Goal: Use online tool/utility: Utilize a website feature to perform a specific function

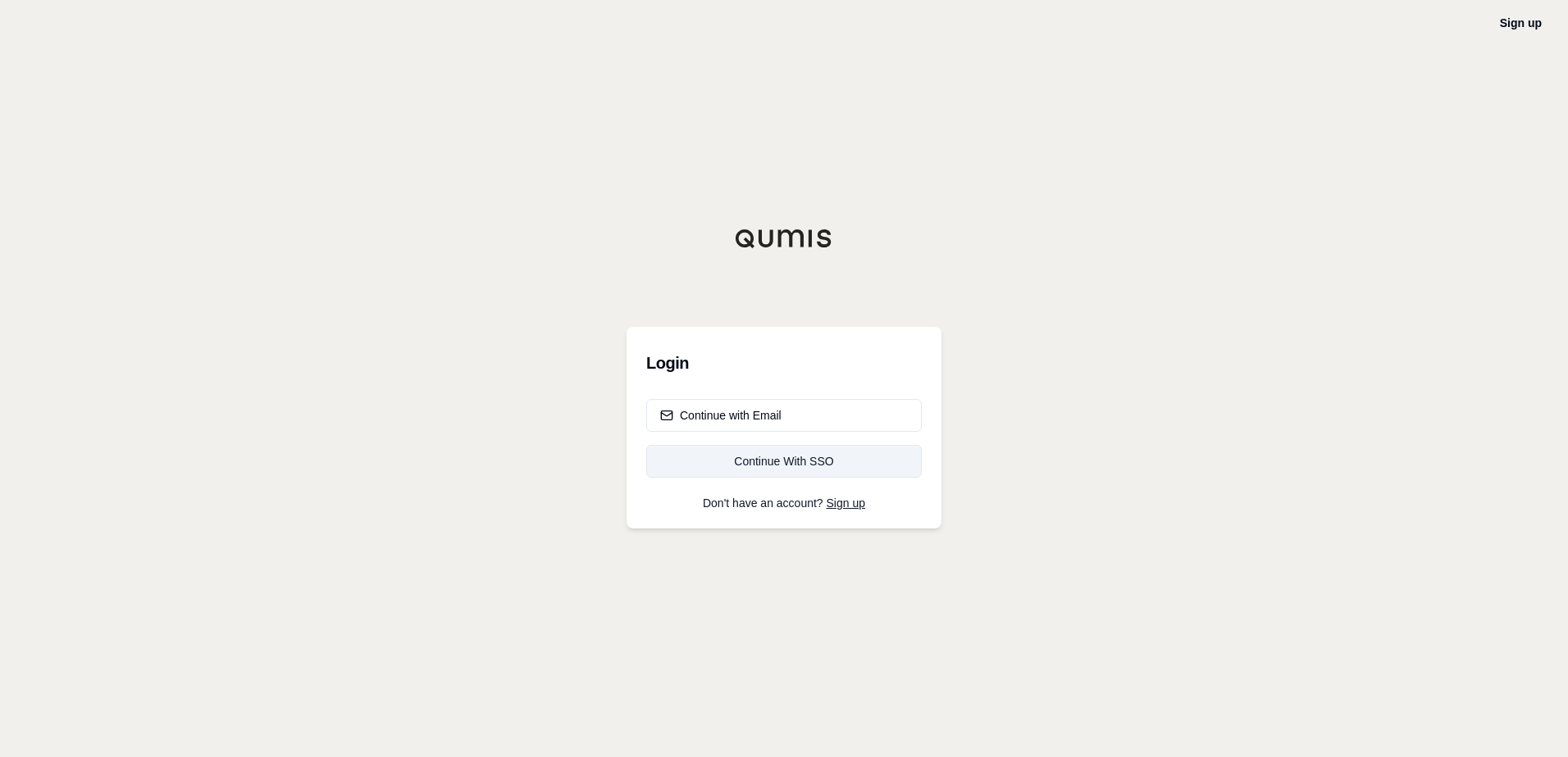
click at [795, 462] on div "Continue With SSO" at bounding box center [784, 461] width 248 height 16
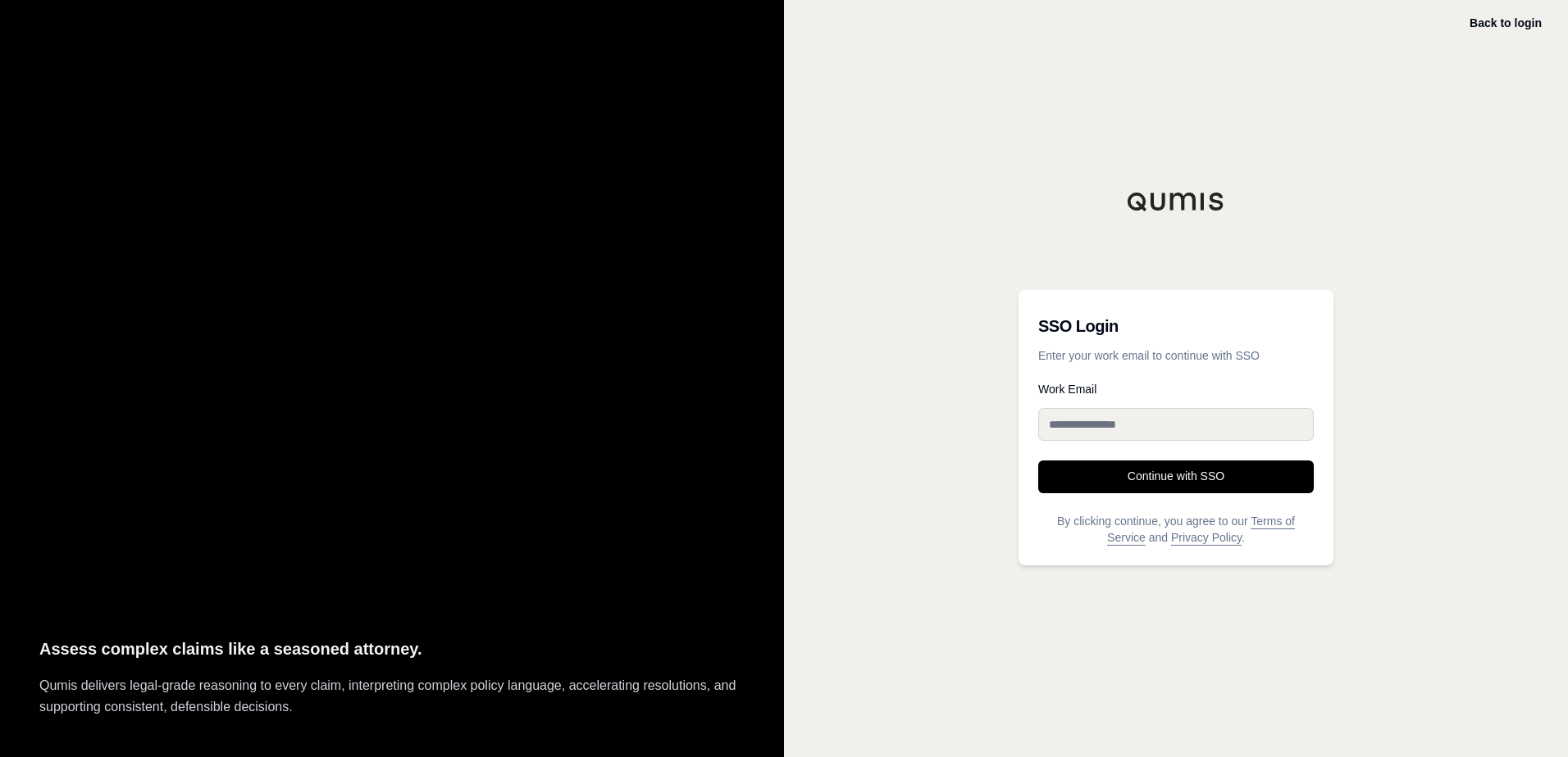
type input "**********"
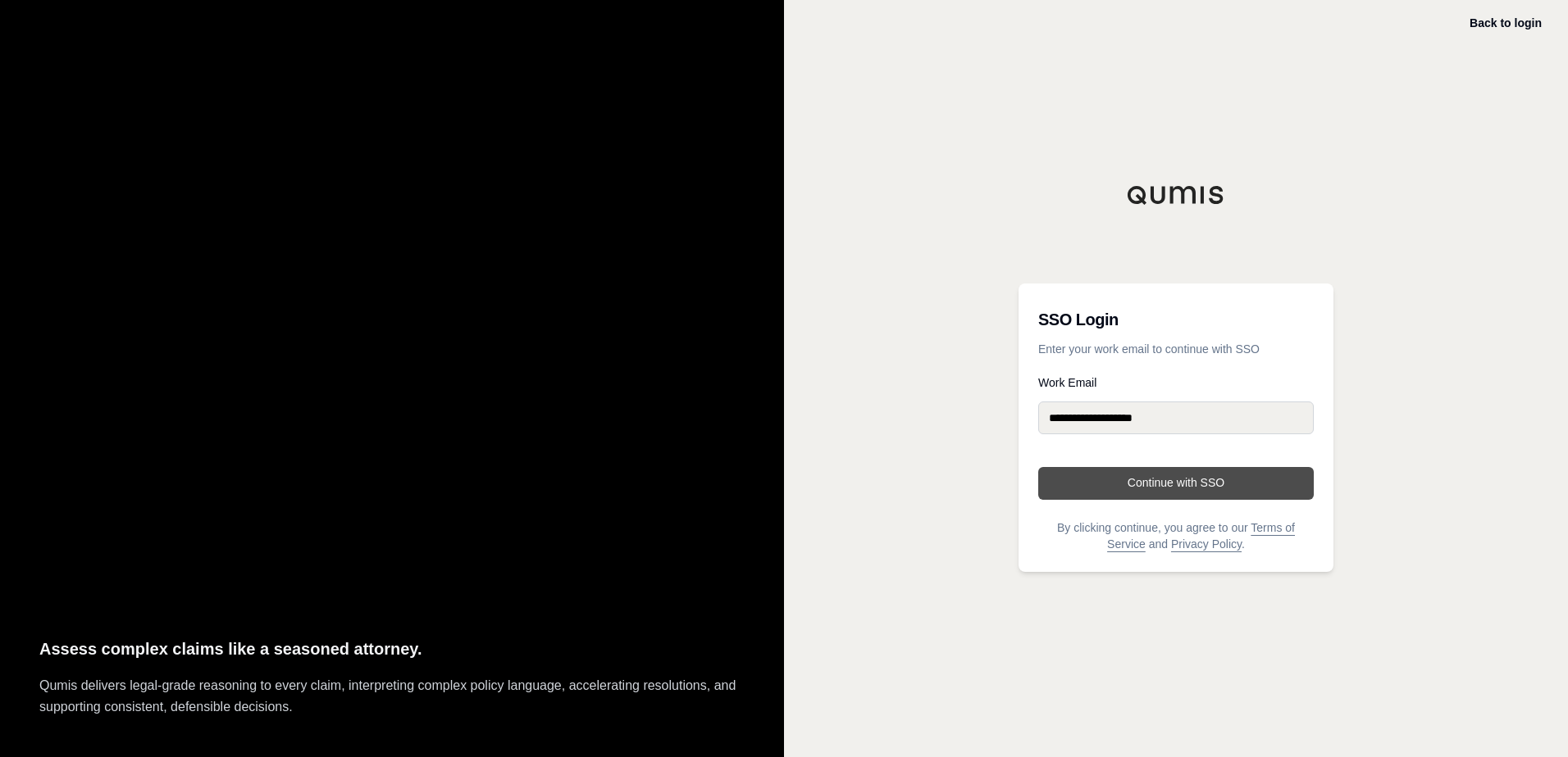
click at [1184, 484] on button "Continue with SSO" at bounding box center [1175, 483] width 276 height 33
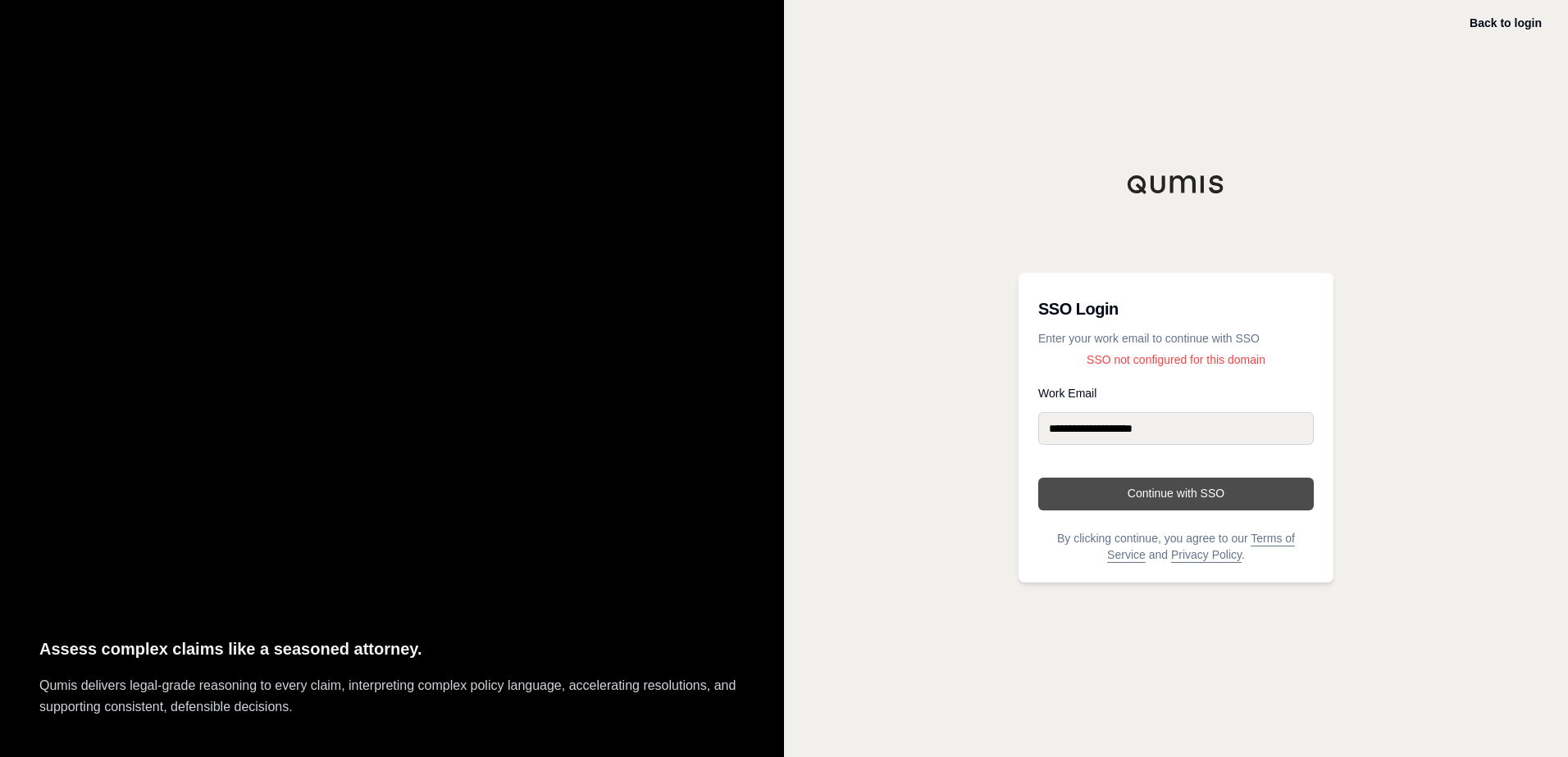
click at [1169, 491] on button "Continue with SSO" at bounding box center [1175, 493] width 276 height 33
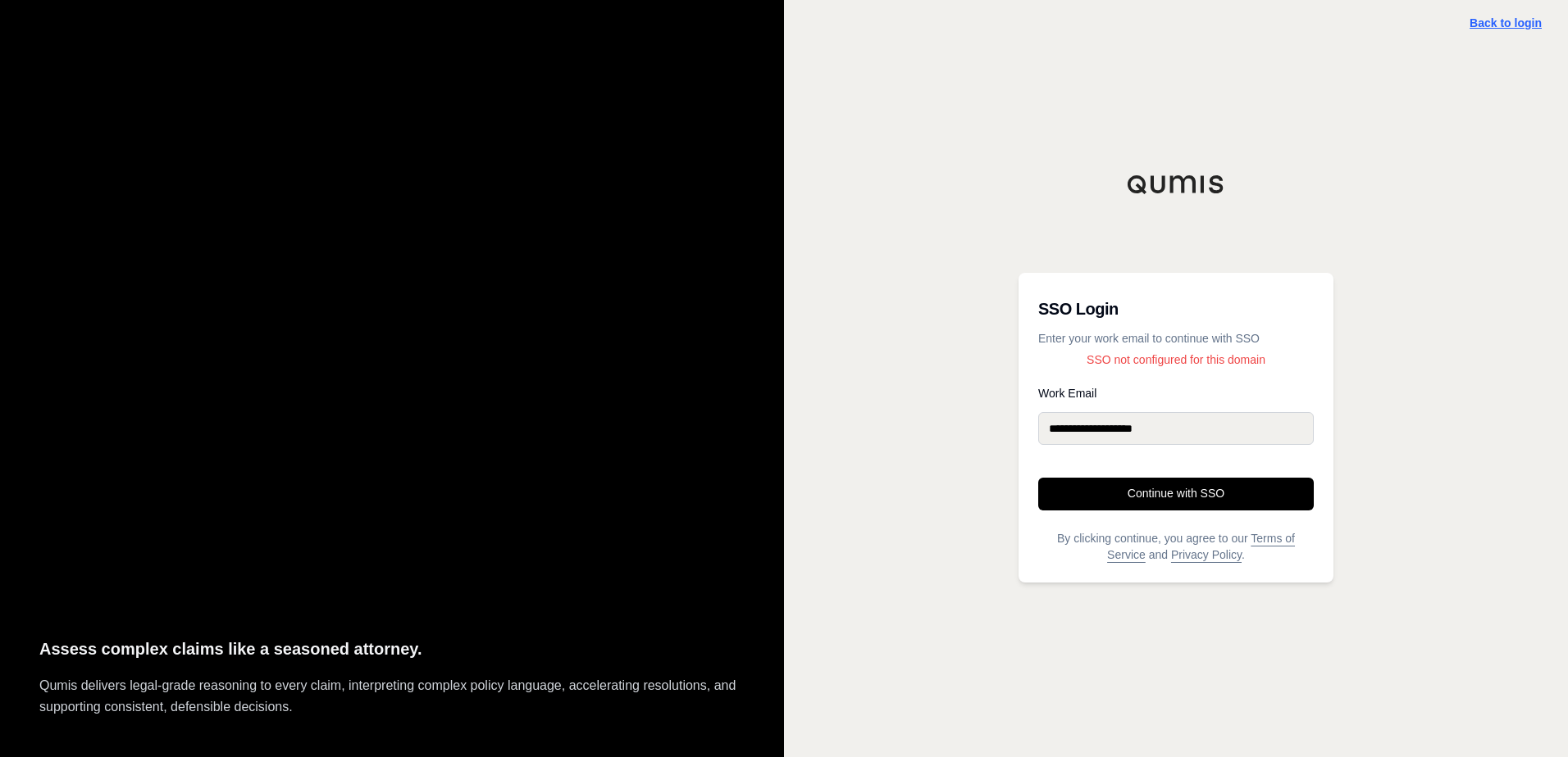
click at [1528, 20] on link "Back to login" at bounding box center [1506, 23] width 72 height 13
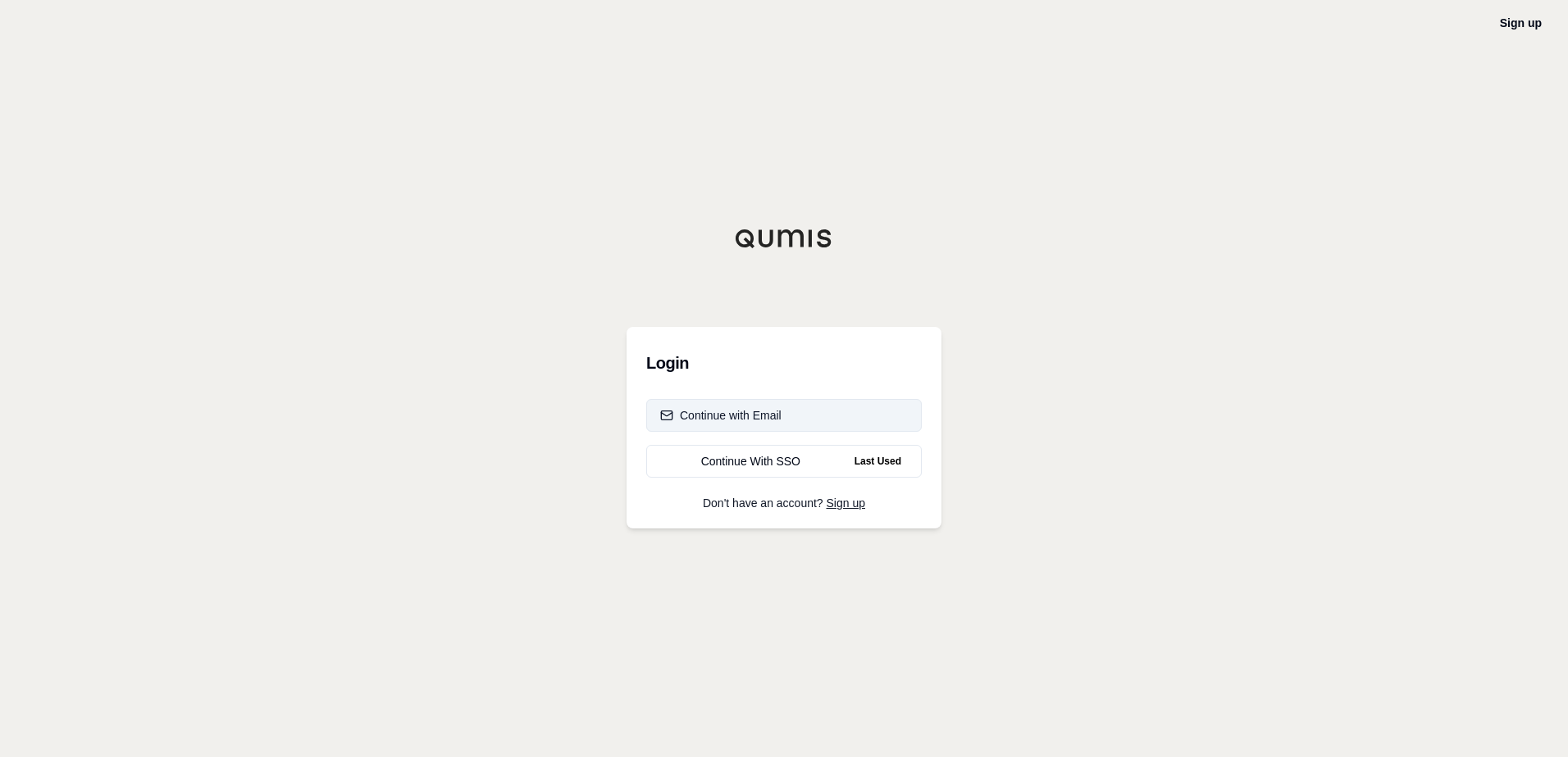
click at [733, 414] on div "Continue with Email" at bounding box center [721, 415] width 121 height 16
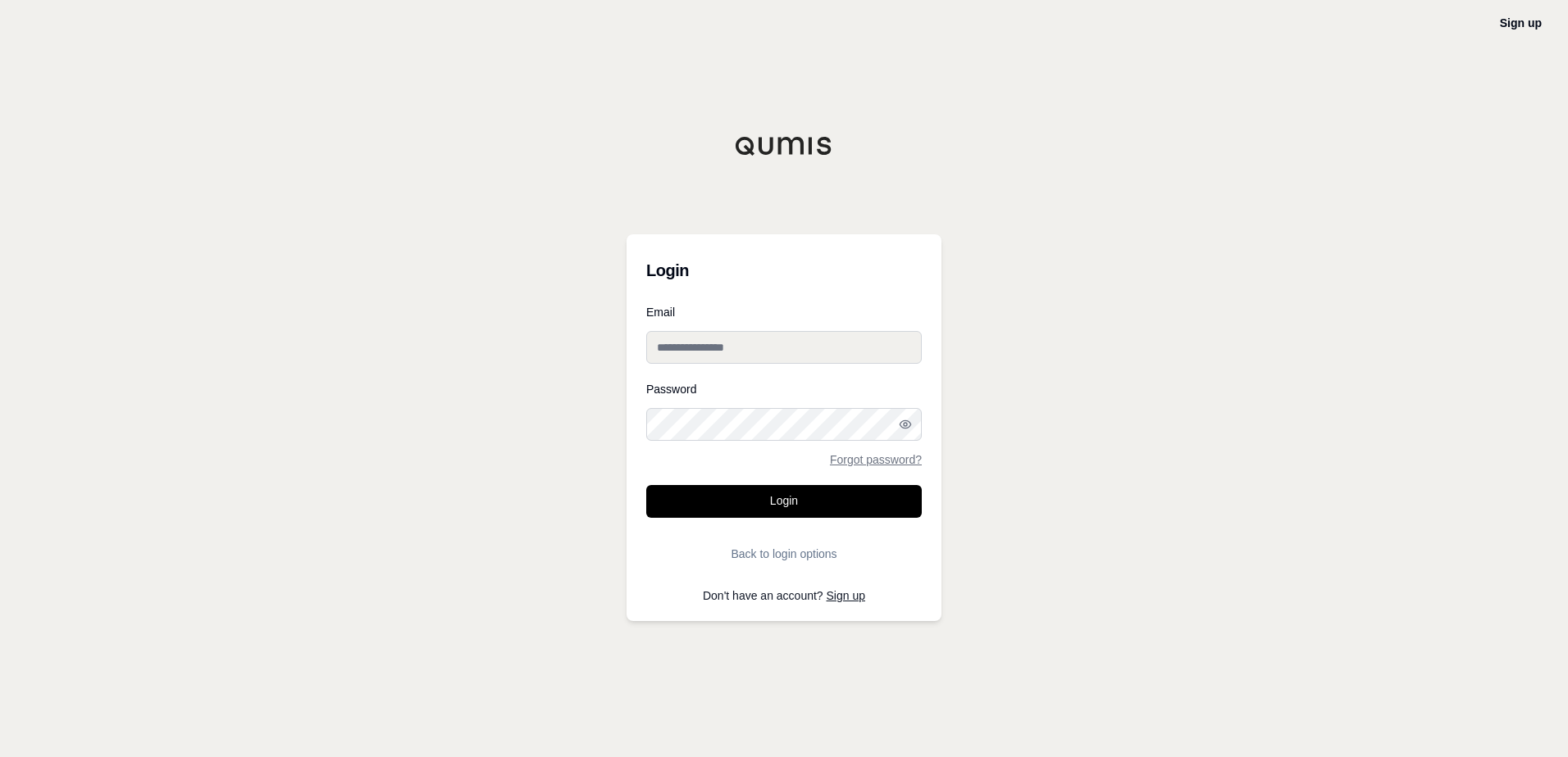
type input "**********"
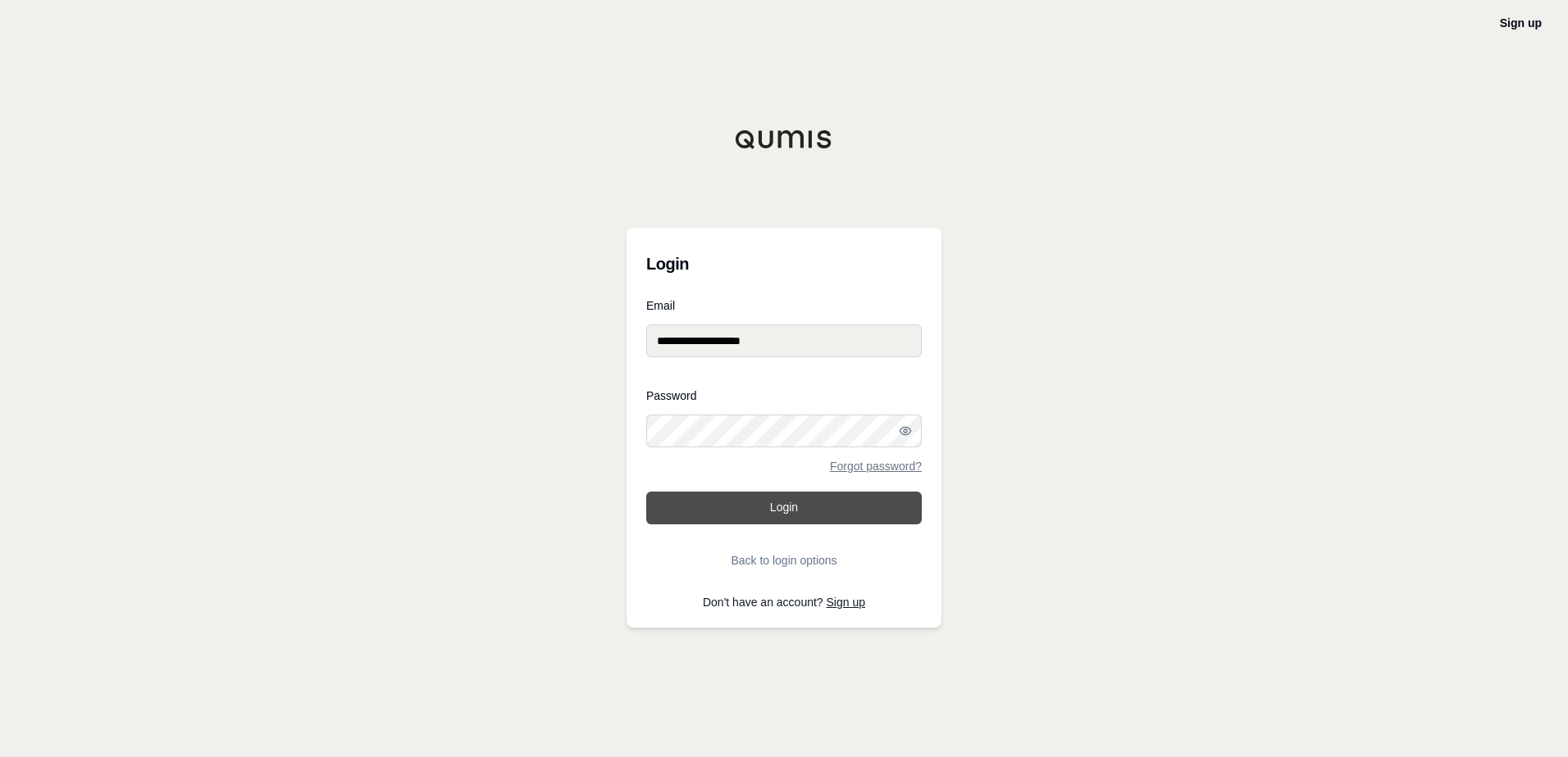
click at [765, 510] on button "Login" at bounding box center [784, 508] width 276 height 33
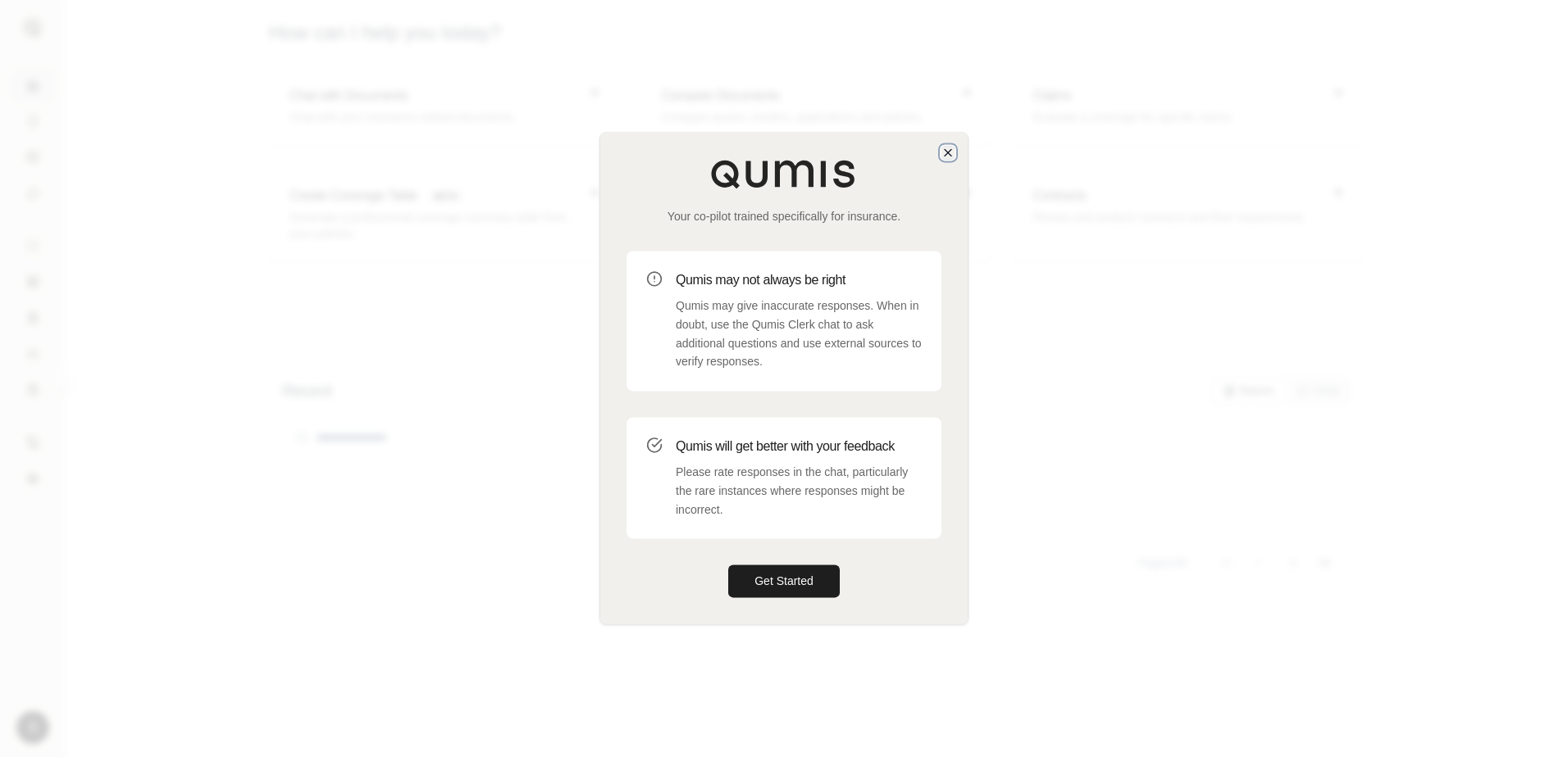
click at [942, 152] on icon "button" at bounding box center [948, 152] width 13 height 13
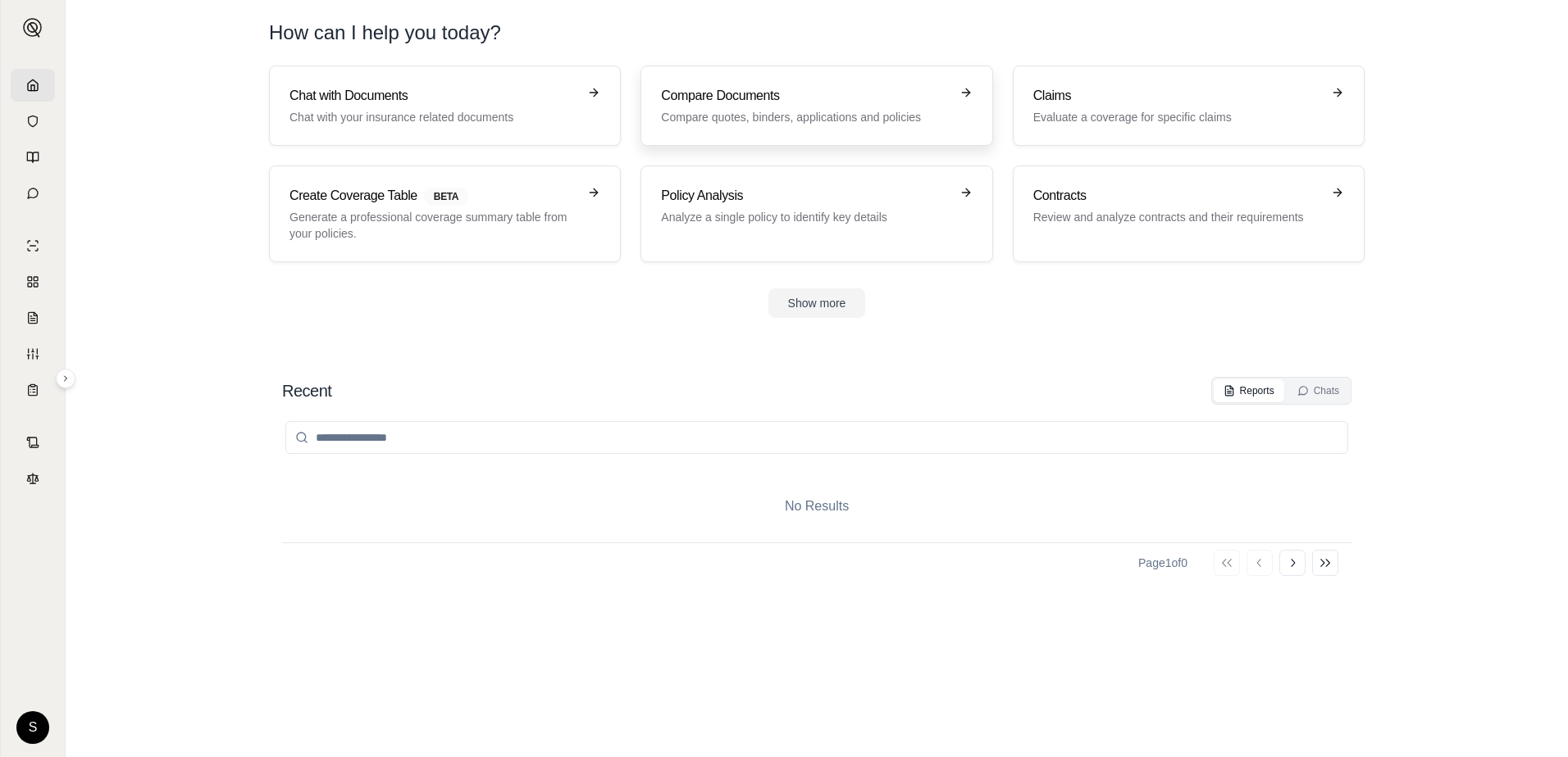
click at [776, 105] on h3 "Compare Documents" at bounding box center [805, 95] width 288 height 19
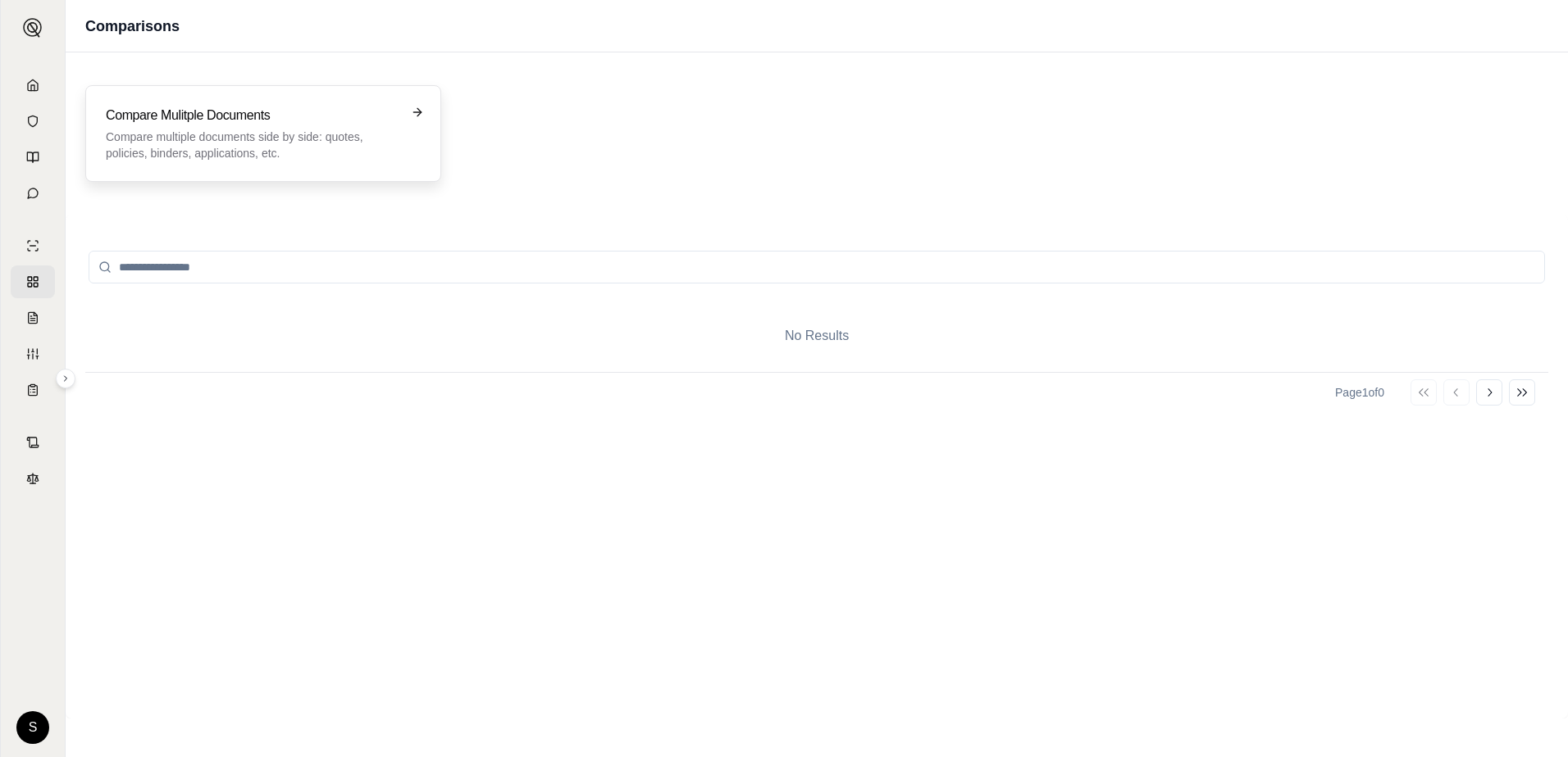
click at [288, 132] on p "Compare multiple documents side by side: quotes, policies, binders, application…" at bounding box center [252, 145] width 292 height 33
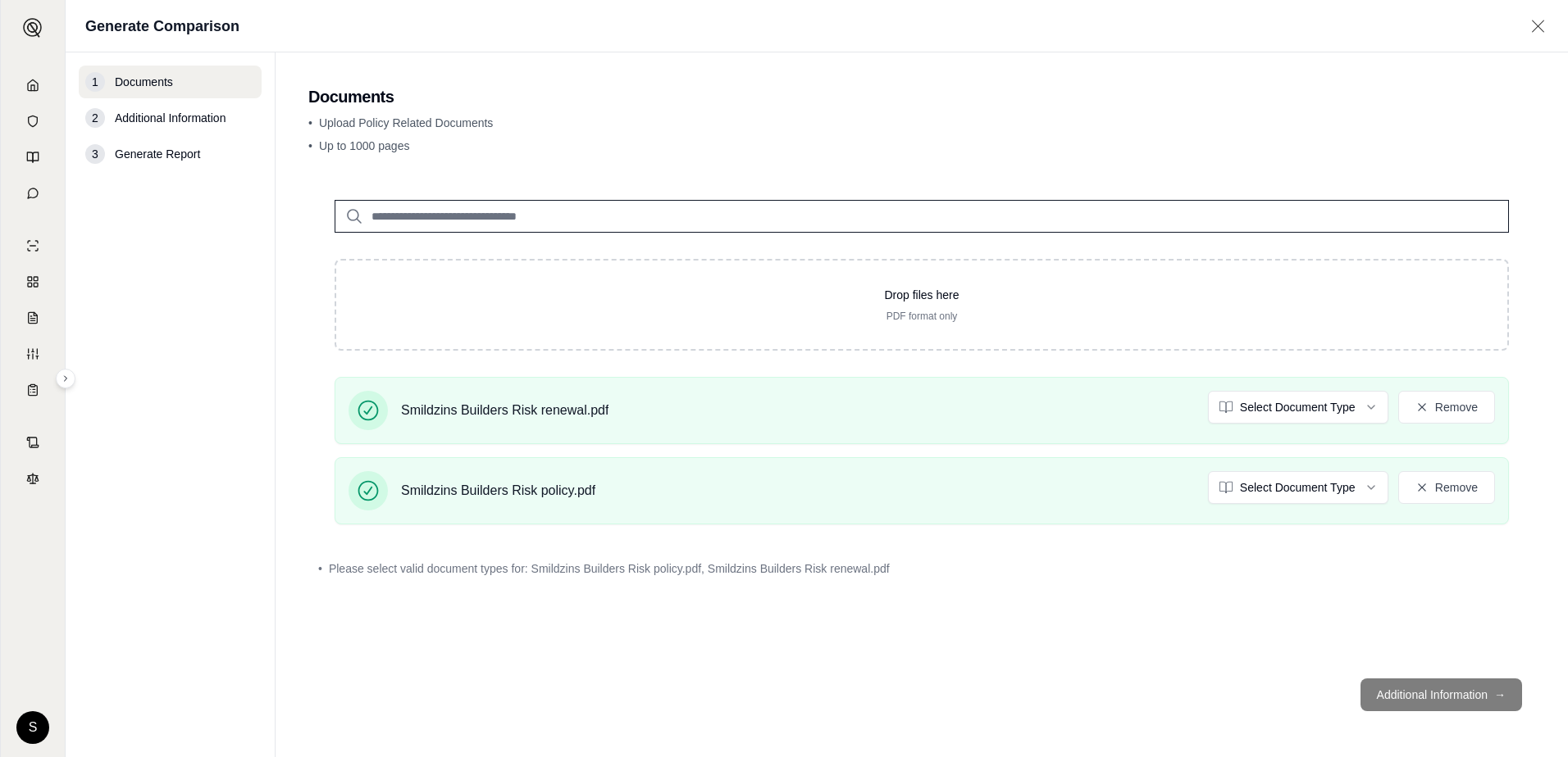
click at [1252, 680] on footer "Additional Information →" at bounding box center [922, 695] width 1227 height 59
click at [1367, 410] on html "S Generate Comparison 1 Documents 2 Additional Information 3 Generate Report Do…" at bounding box center [784, 378] width 1568 height 757
click at [1362, 484] on html "S Generate Comparison 1 Documents 2 Additional Information 3 Generate Report Do…" at bounding box center [784, 378] width 1568 height 757
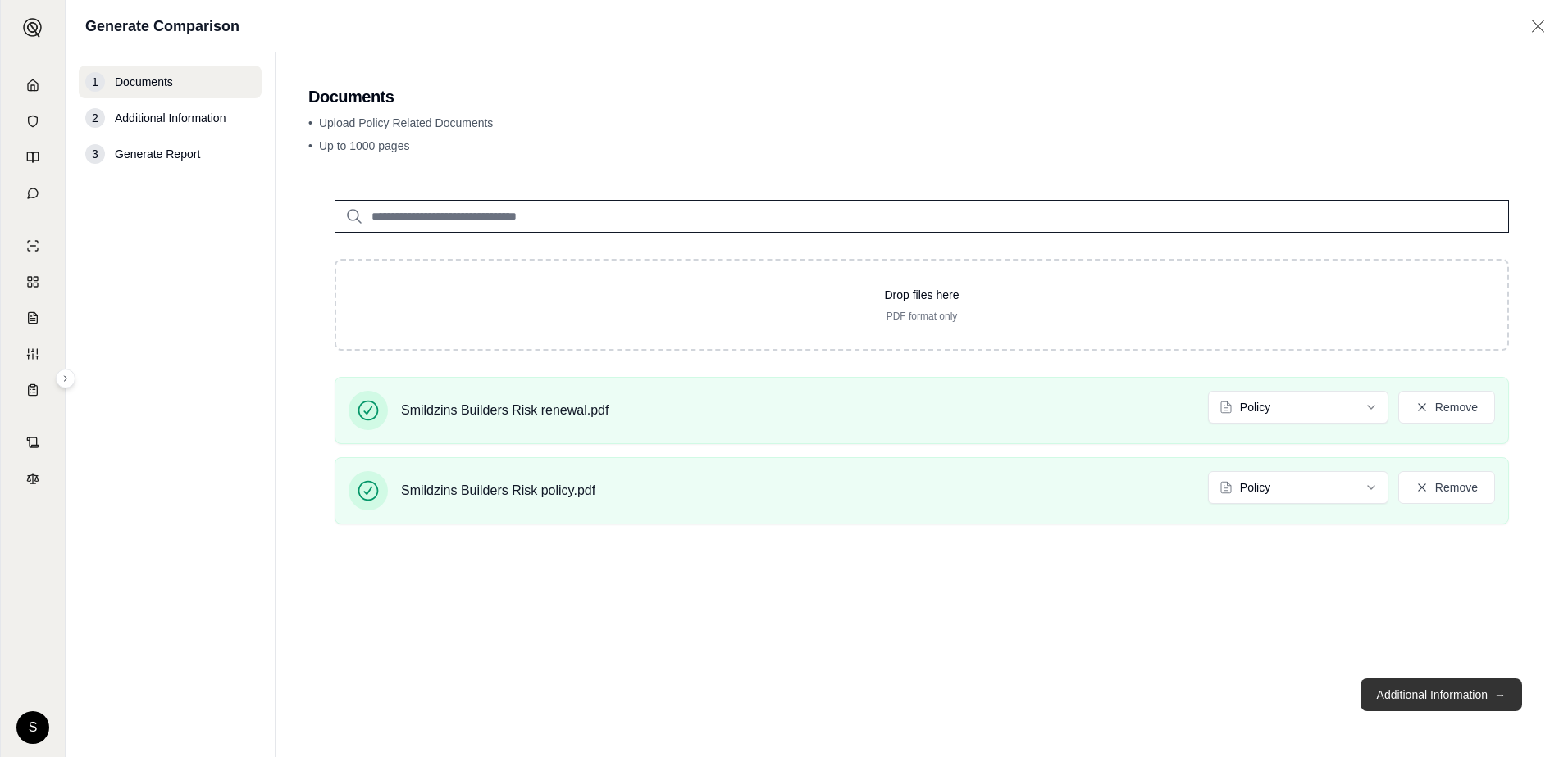
click at [1437, 693] on button "Additional Information →" at bounding box center [1442, 695] width 162 height 33
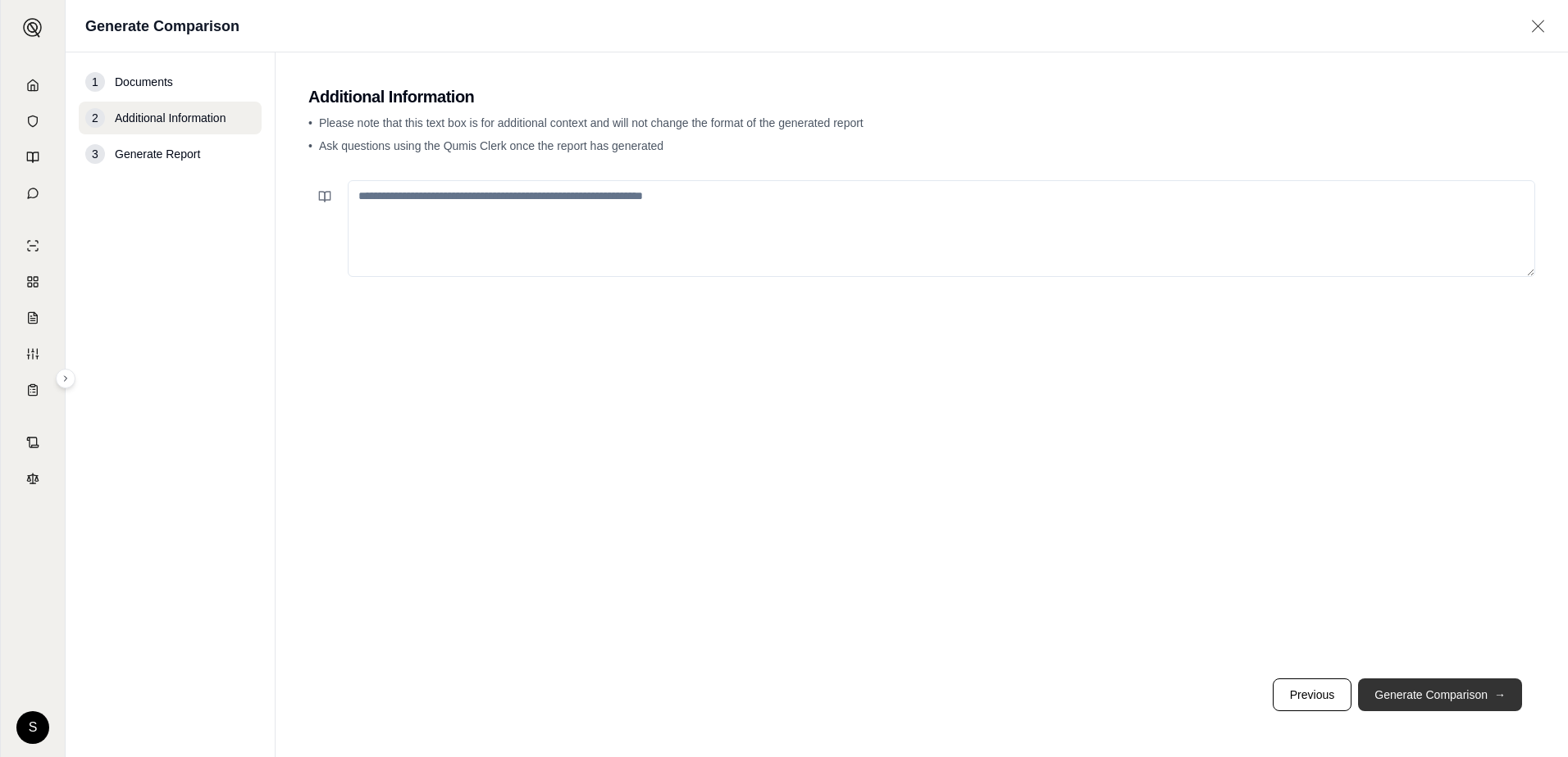
click at [1437, 693] on button "Generate Comparison →" at bounding box center [1440, 695] width 164 height 33
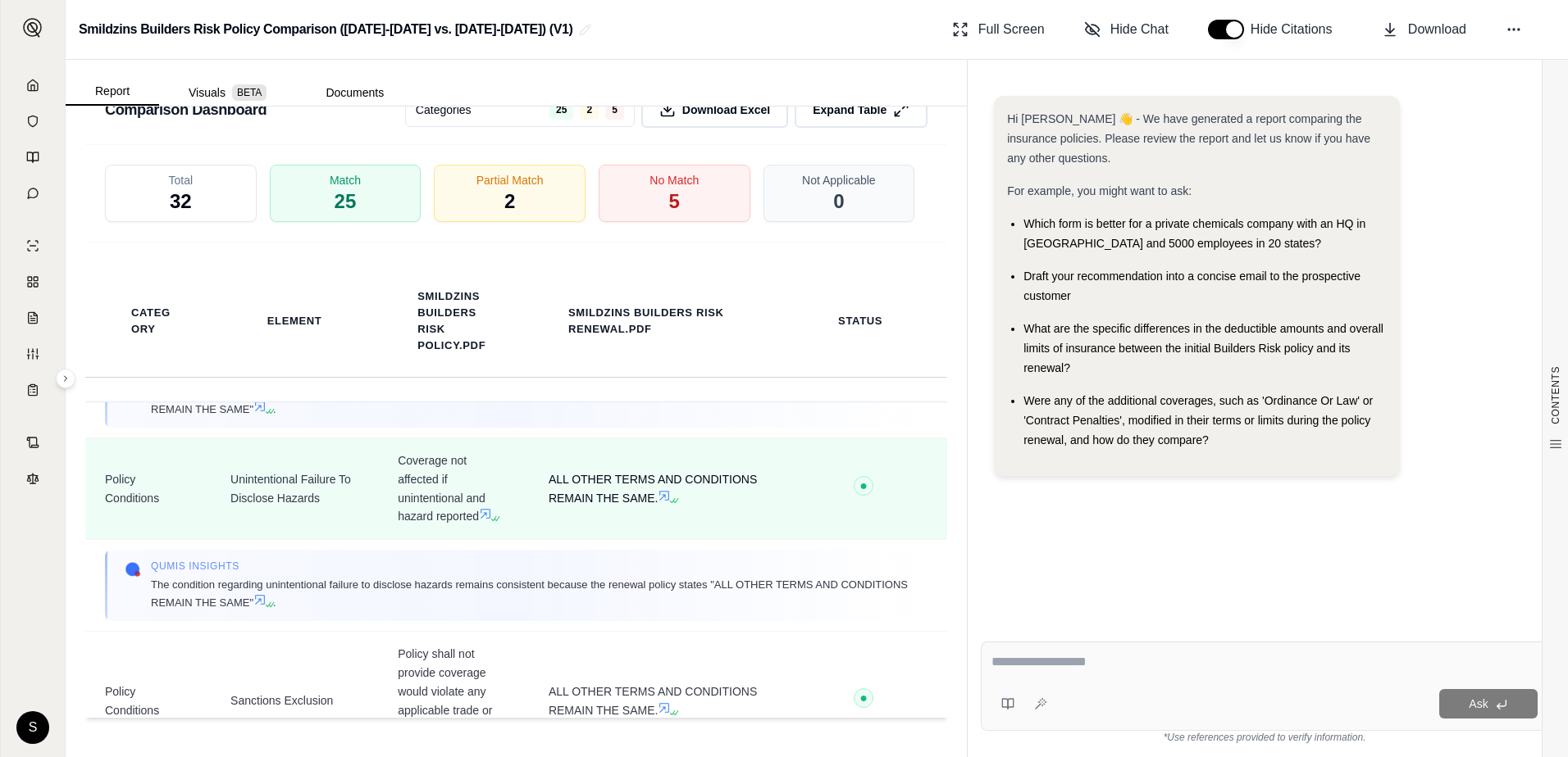
scroll to position [2963, 0]
